Goal: Task Accomplishment & Management: Manage account settings

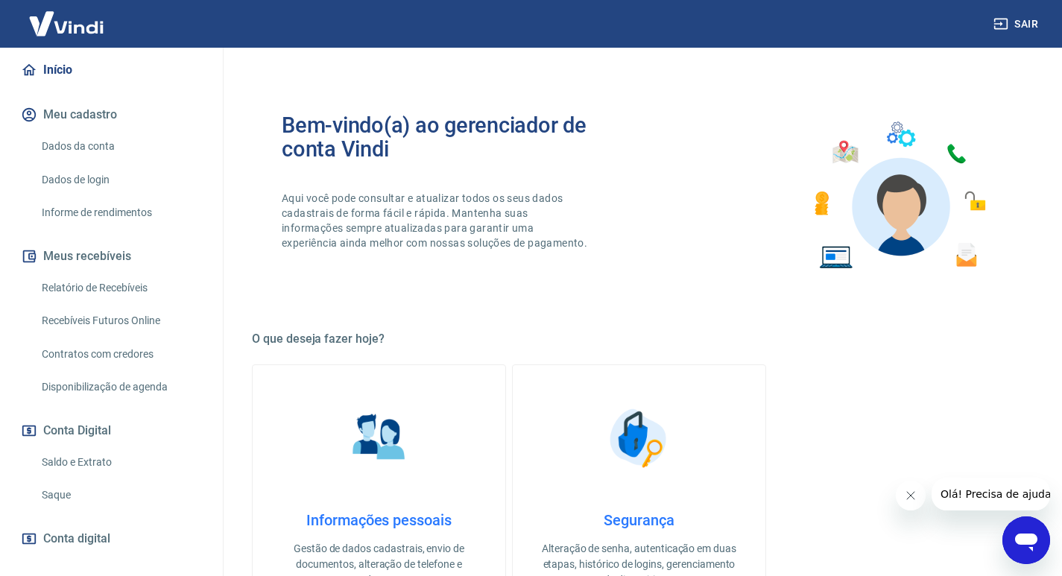
scroll to position [218, 0]
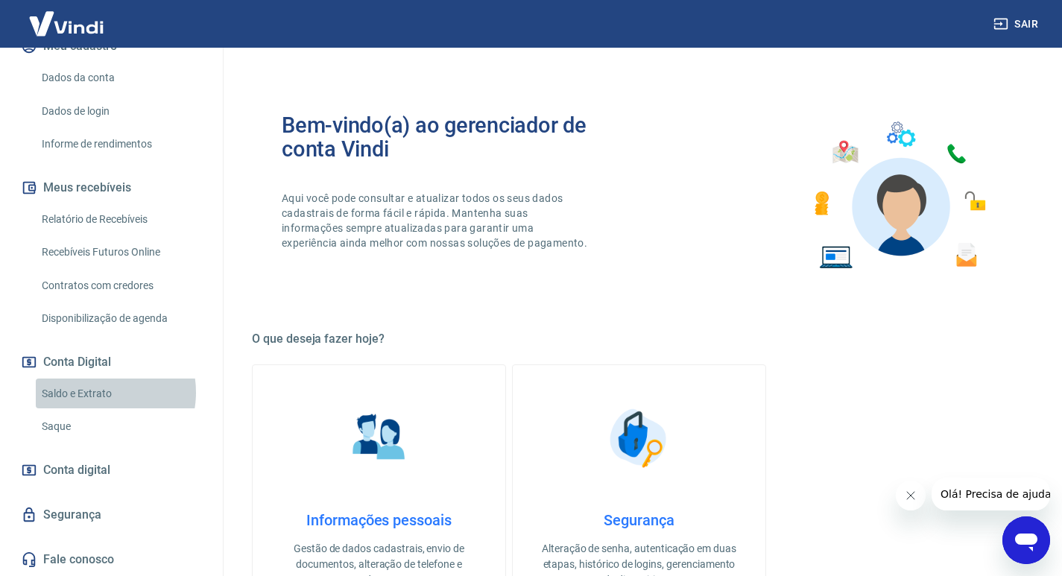
click at [95, 392] on link "Saldo e Extrato" at bounding box center [120, 394] width 169 height 31
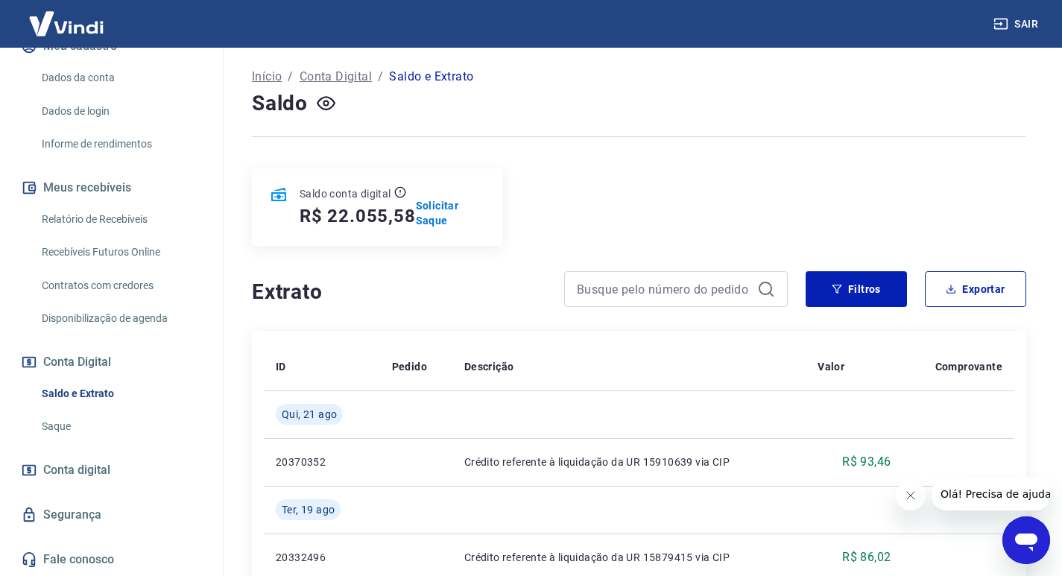
scroll to position [75, 0]
click at [60, 429] on link "Saque" at bounding box center [120, 426] width 169 height 31
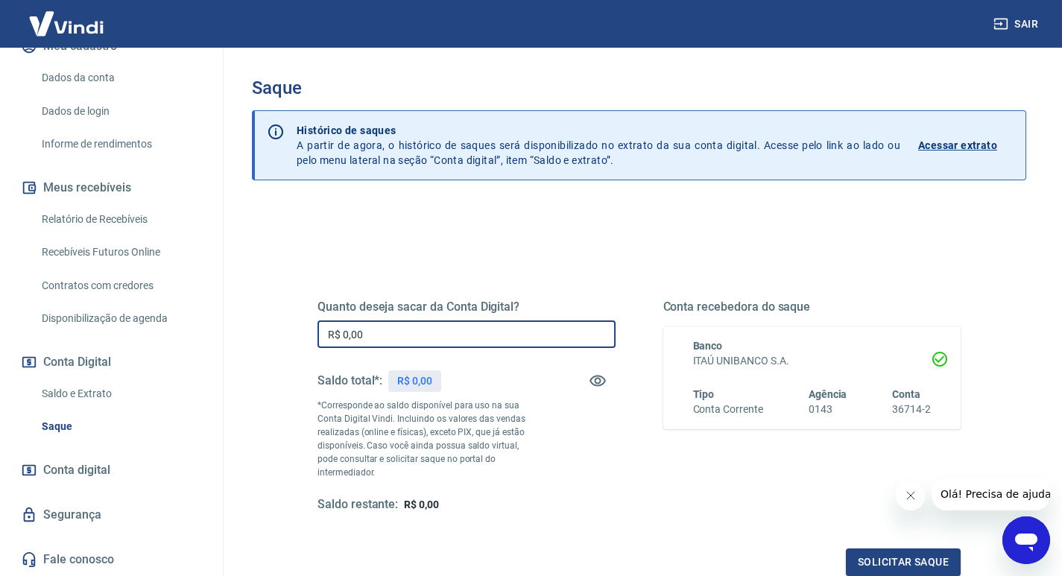
click at [365, 343] on input "R$ 0,00" at bounding box center [466, 334] width 298 height 28
type input "R$ 5.000,00"
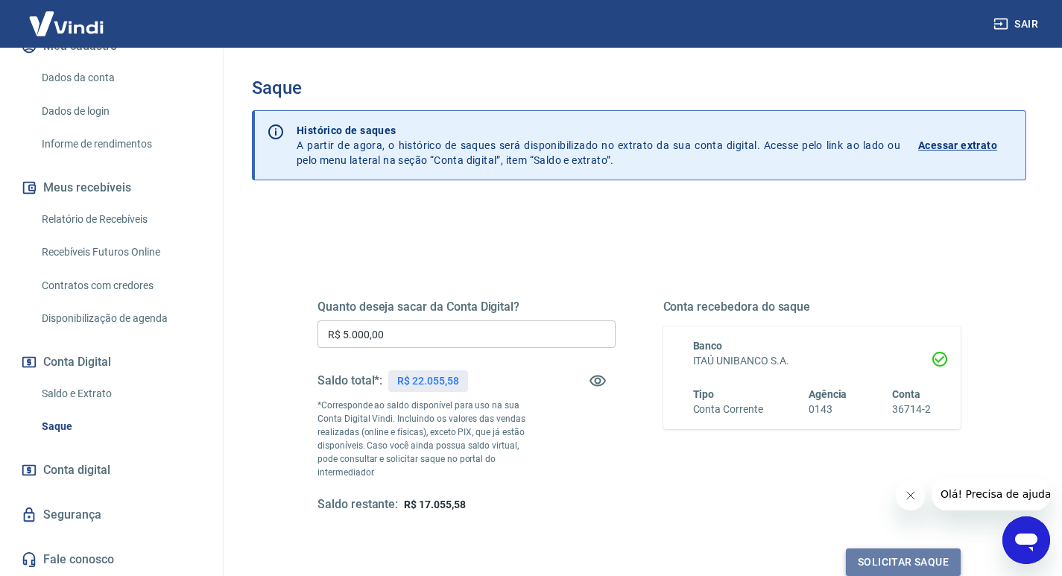
click at [895, 548] on button "Solicitar saque" at bounding box center [903, 562] width 115 height 28
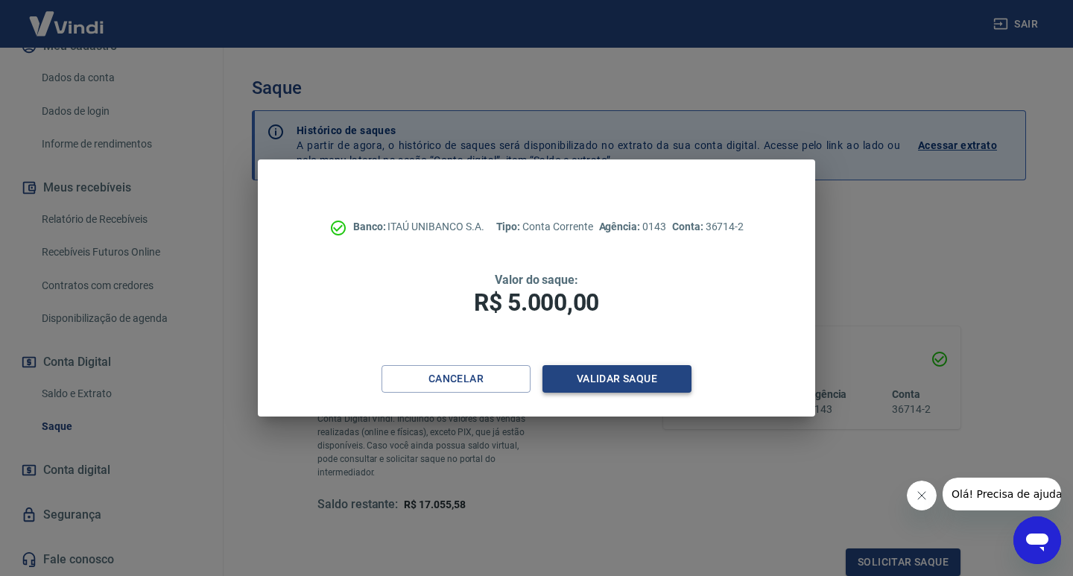
click at [626, 380] on button "Validar saque" at bounding box center [616, 379] width 149 height 28
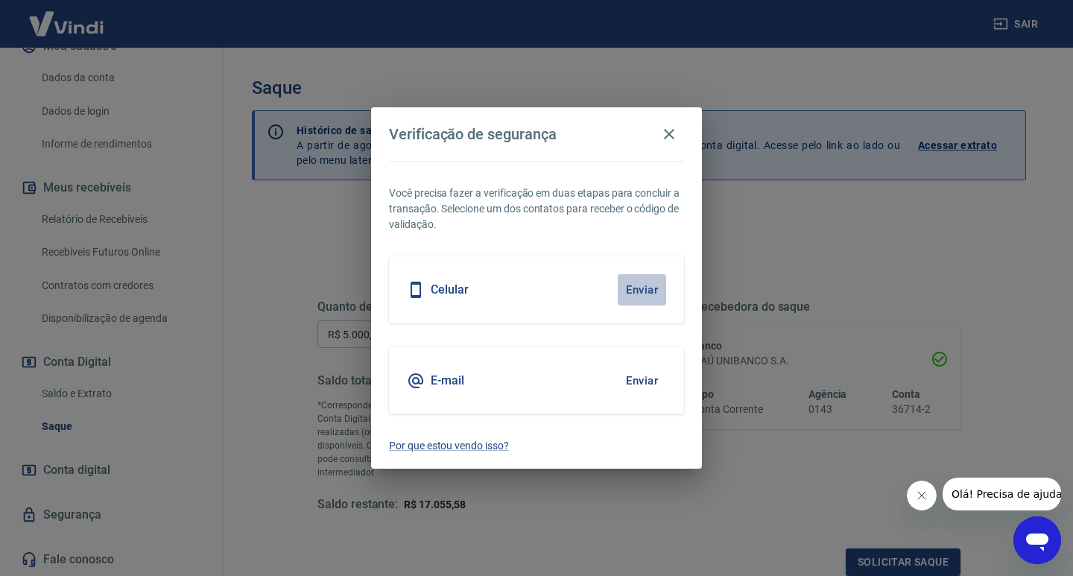
click at [653, 290] on button "Enviar" at bounding box center [642, 289] width 48 height 31
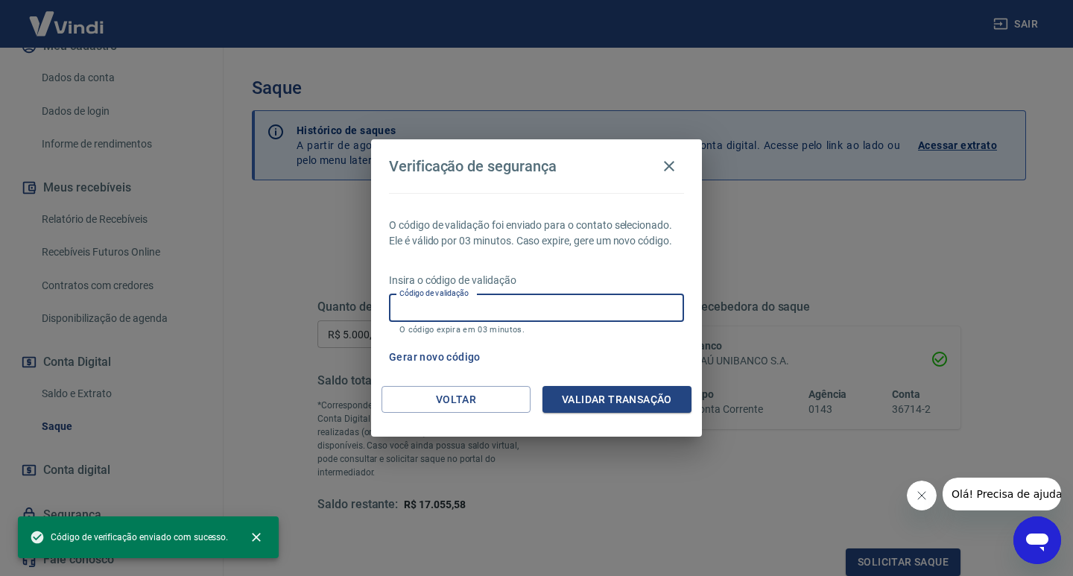
click at [526, 301] on input "Código de validação" at bounding box center [536, 308] width 295 height 28
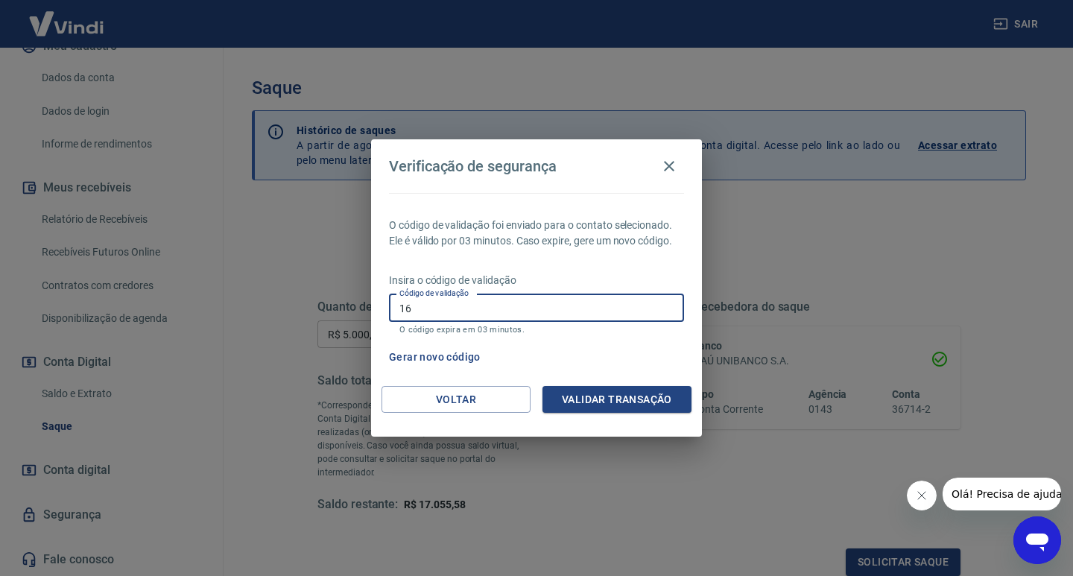
type input "1"
type input "608306"
click at [583, 404] on button "Validar transação" at bounding box center [616, 400] width 149 height 28
